Goal: Task Accomplishment & Management: Manage account settings

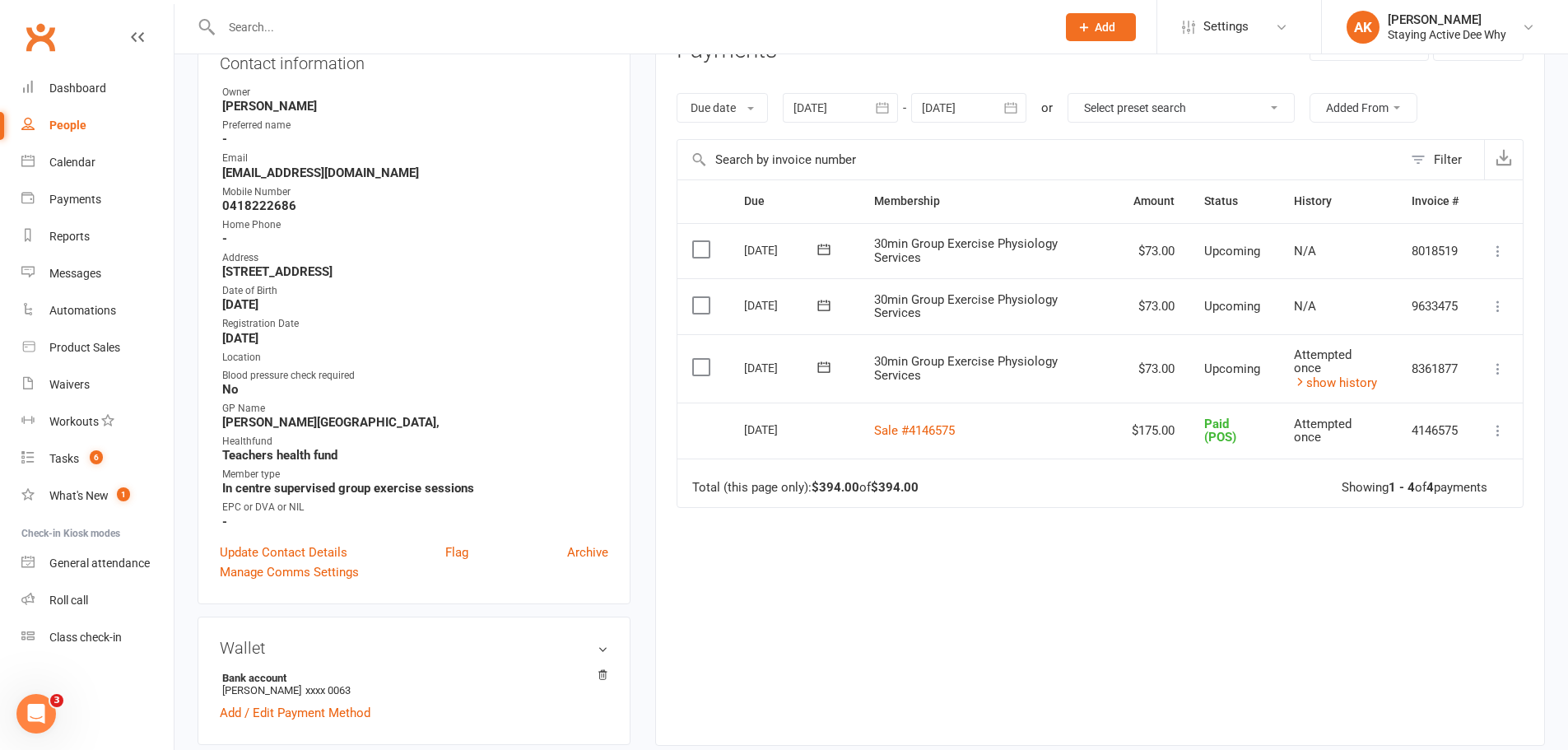
scroll to position [247, 0]
click at [337, 26] on input "text" at bounding box center [630, 27] width 828 height 23
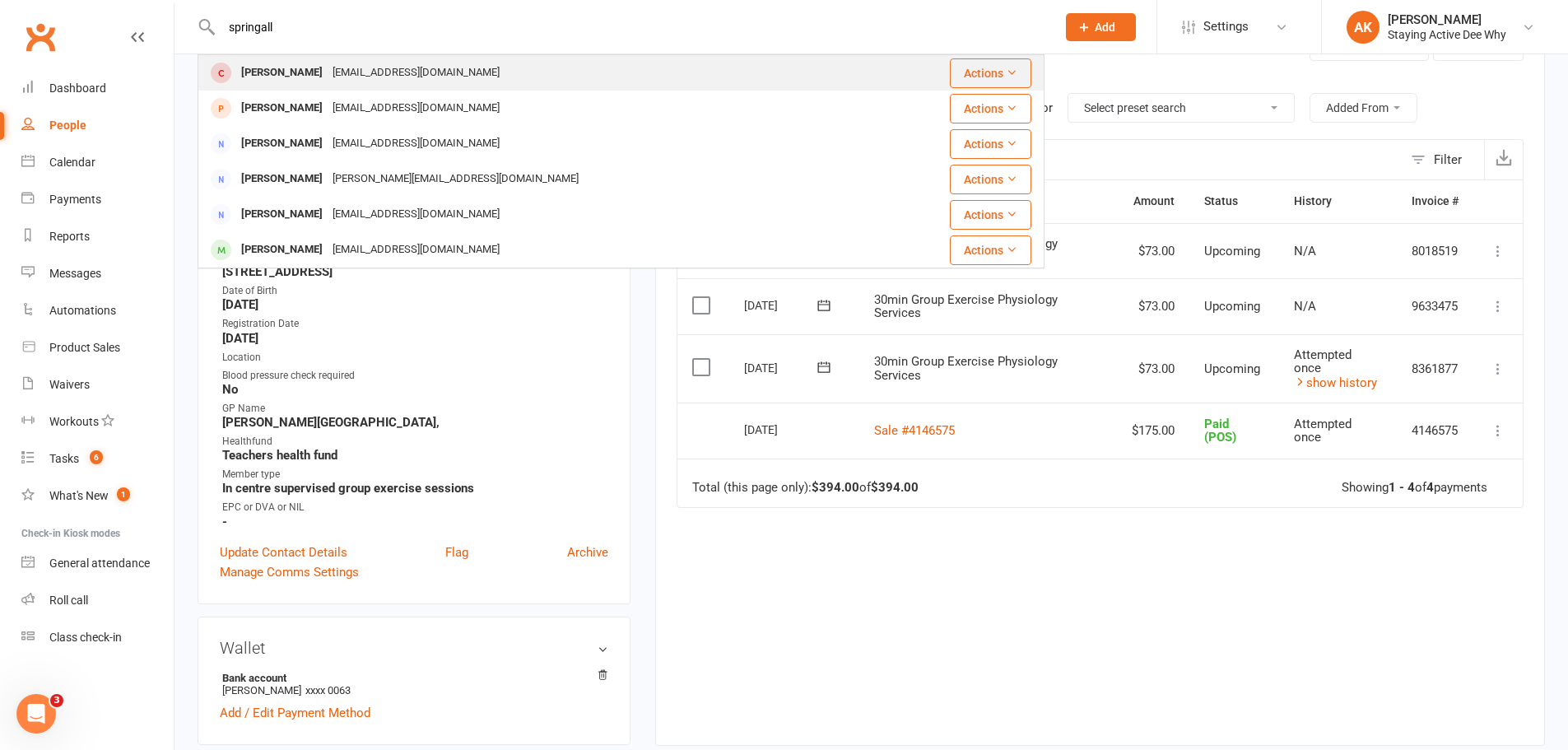
type input "springall"
click at [308, 66] on div "[PERSON_NAME]" at bounding box center [282, 73] width 91 height 24
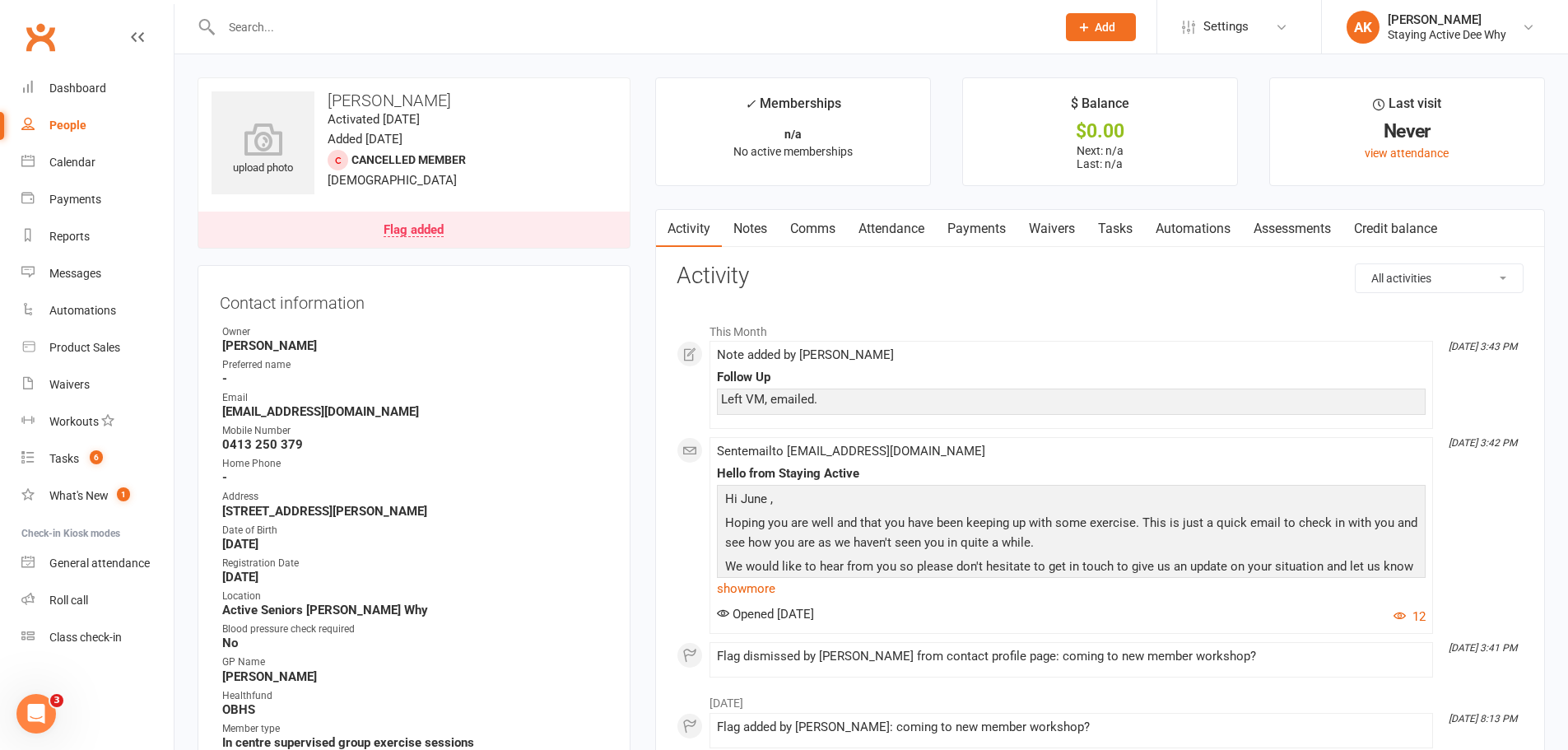
click at [746, 238] on link "Notes" at bounding box center [750, 228] width 57 height 38
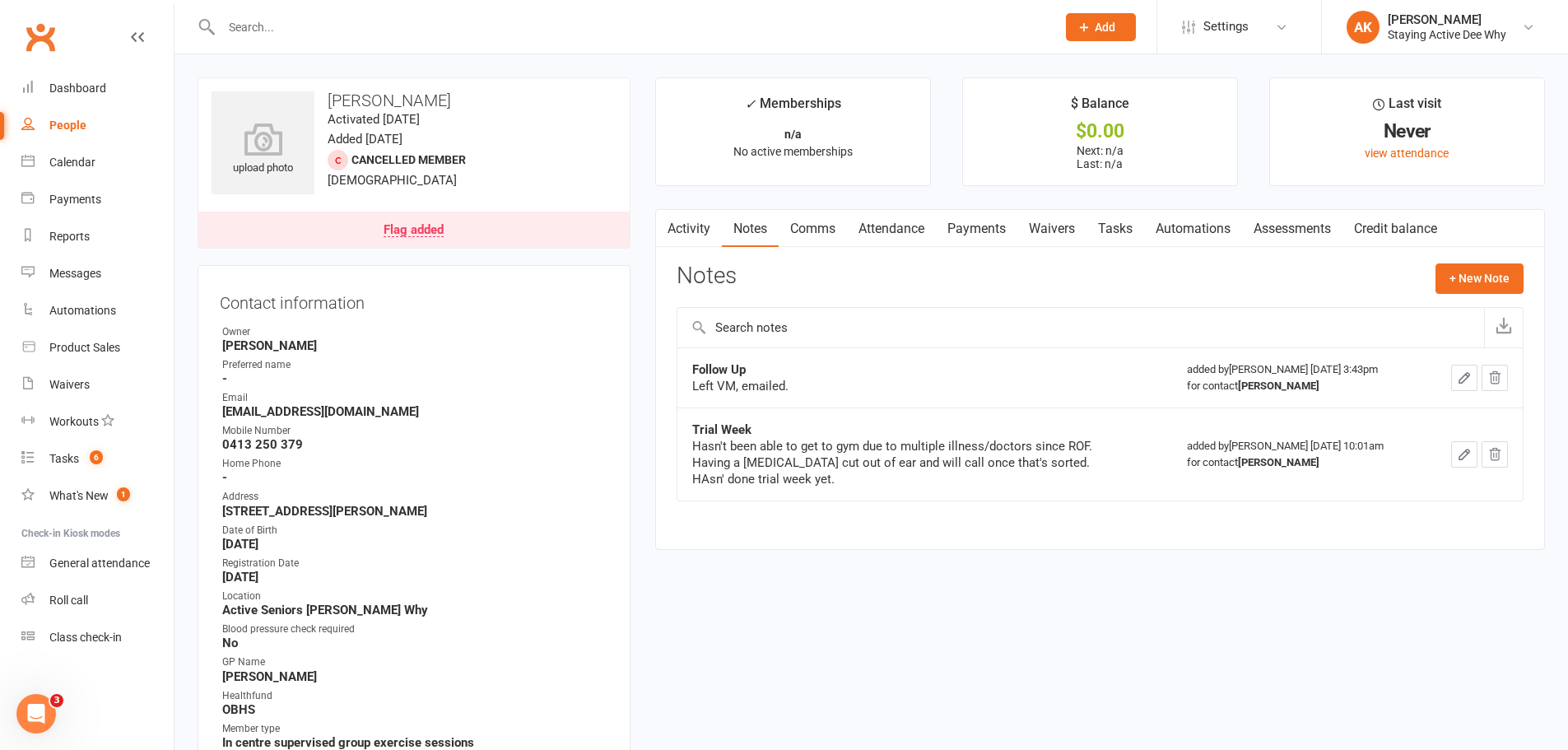
click at [1461, 376] on icon "button" at bounding box center [1463, 377] width 15 height 15
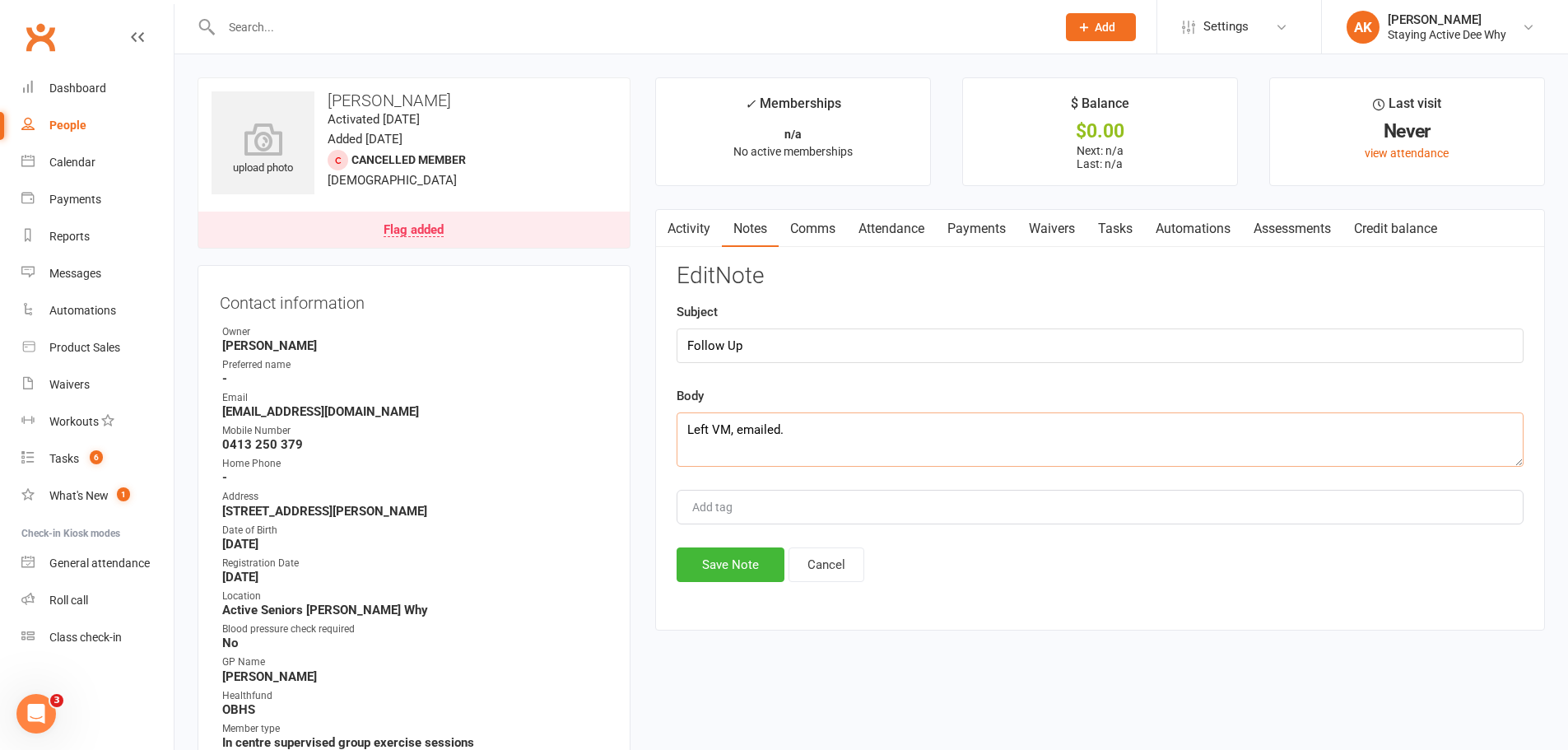
click at [848, 433] on textarea "Left VM, emailed." at bounding box center [1100, 439] width 847 height 54
paste textarea "Hi [PERSON_NAME] thank you for your email , I am still having trouble with the …"
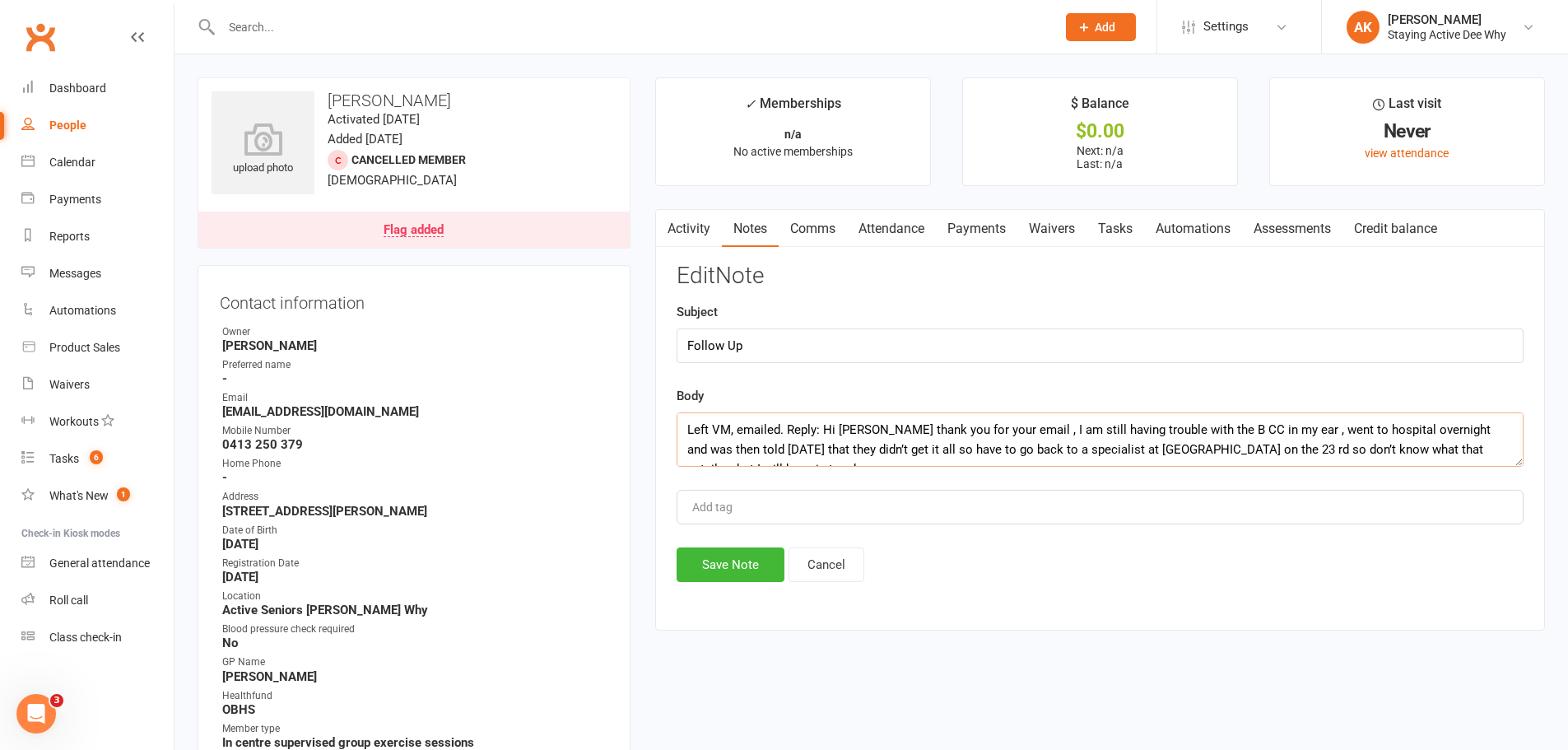
scroll to position [11, 0]
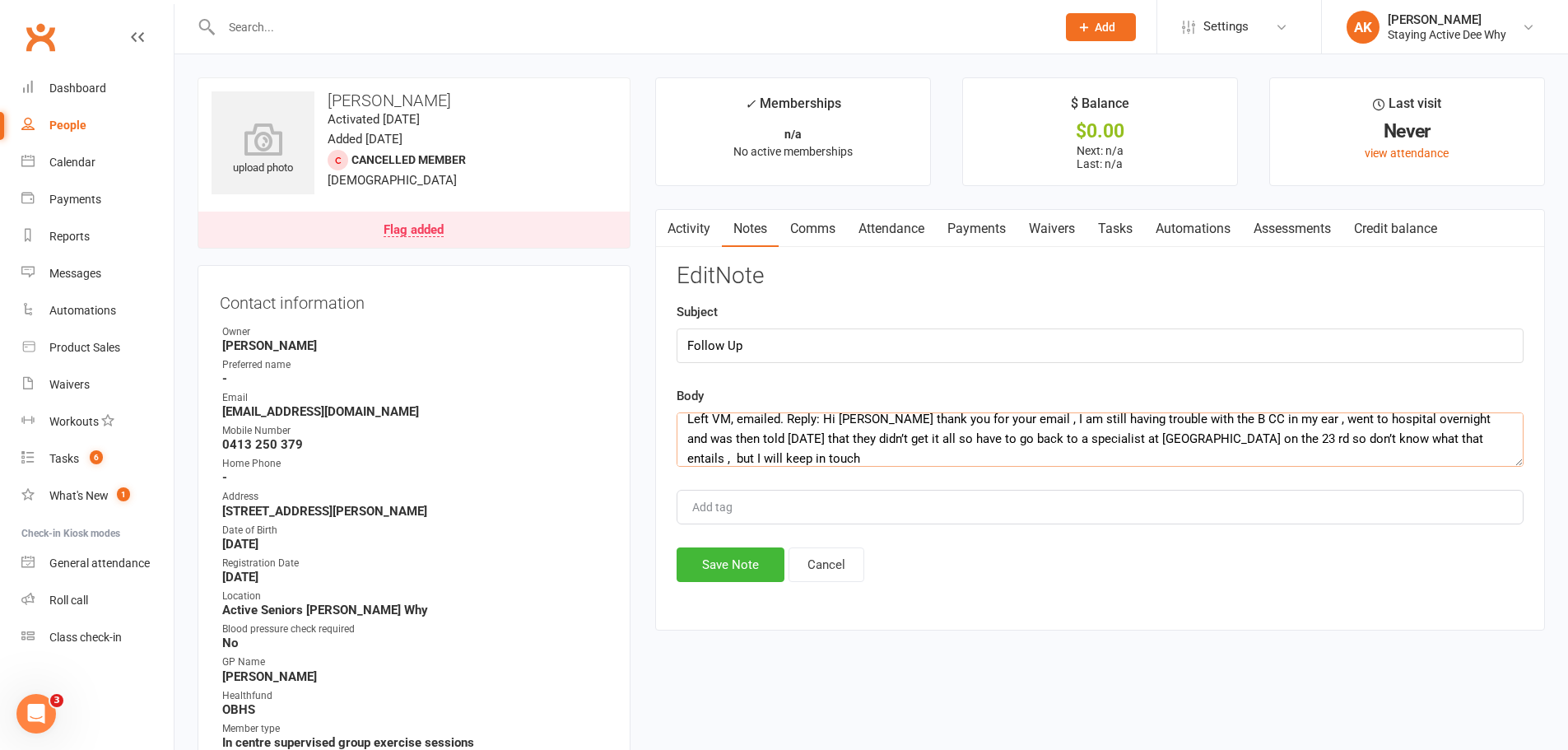
type textarea "Left VM, emailed. Reply: Hi [PERSON_NAME] thank you for your email , I am still…"
click at [757, 560] on button "Save Note" at bounding box center [730, 564] width 107 height 35
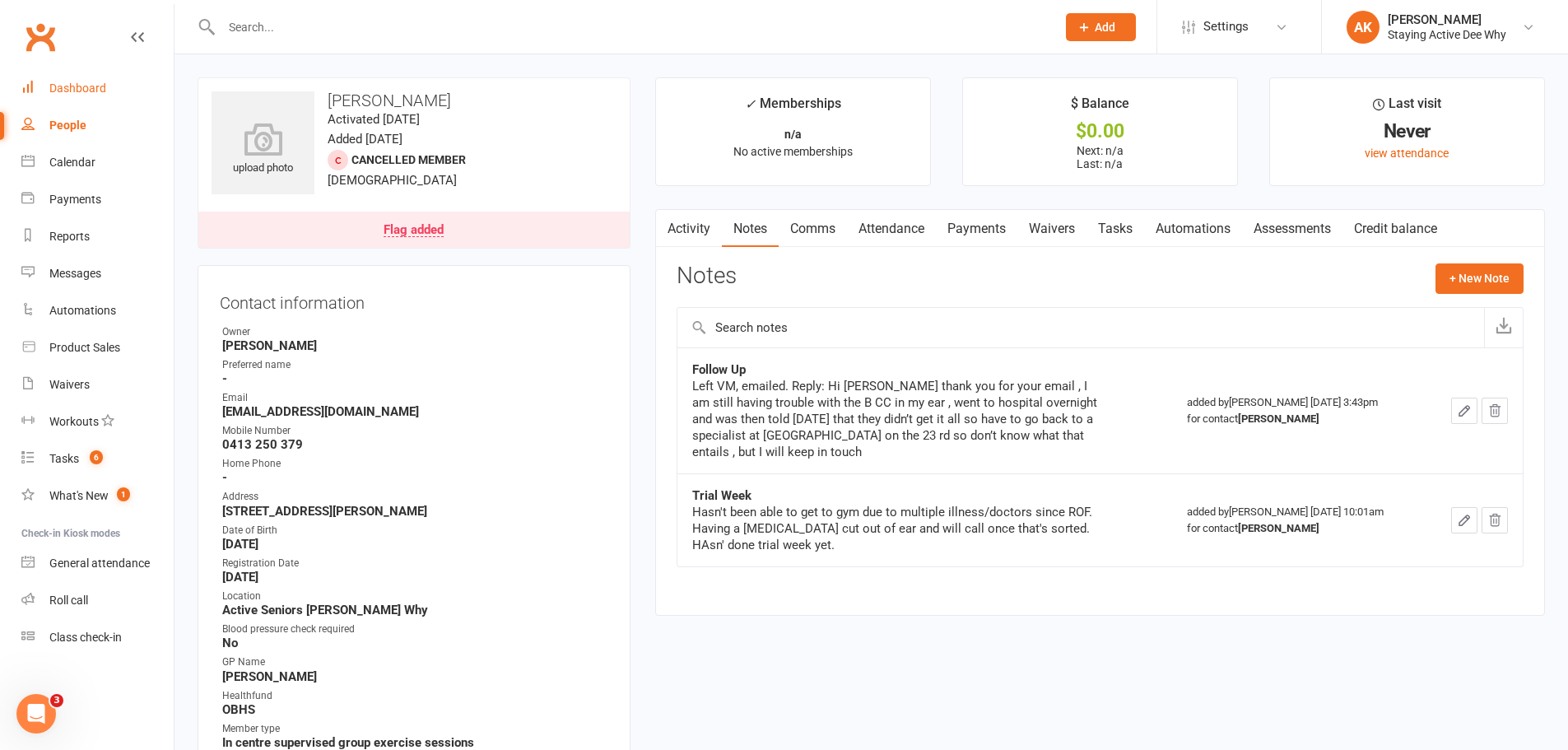
click at [79, 75] on link "Dashboard" at bounding box center [97, 88] width 152 height 37
